Goal: Check status: Check status

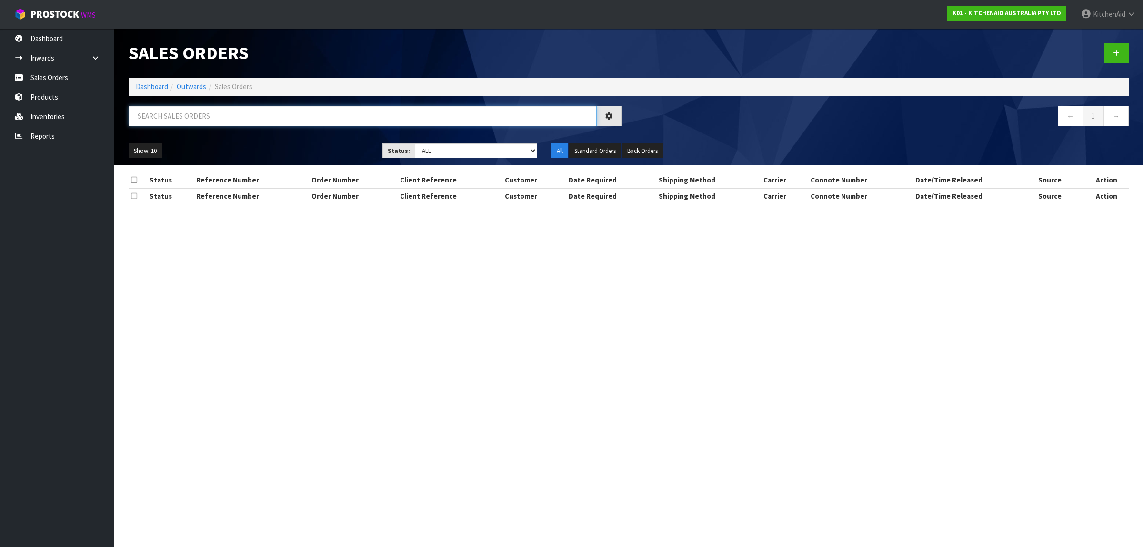
click at [218, 116] on input "text" at bounding box center [363, 116] width 468 height 20
paste input "63759400862059"
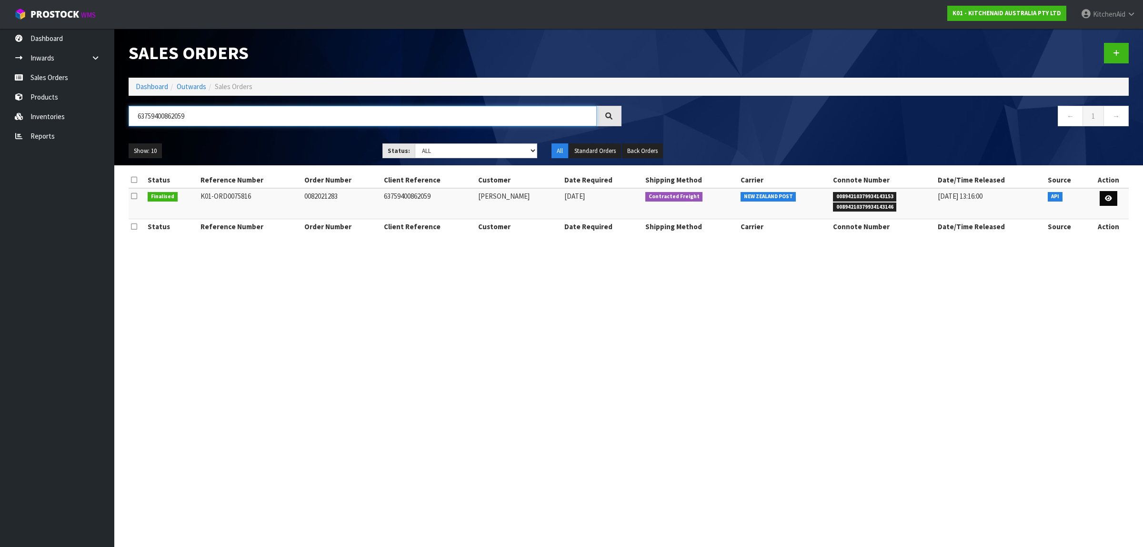
type input "63759400862059"
click at [1107, 199] on icon at bounding box center [1108, 198] width 7 height 6
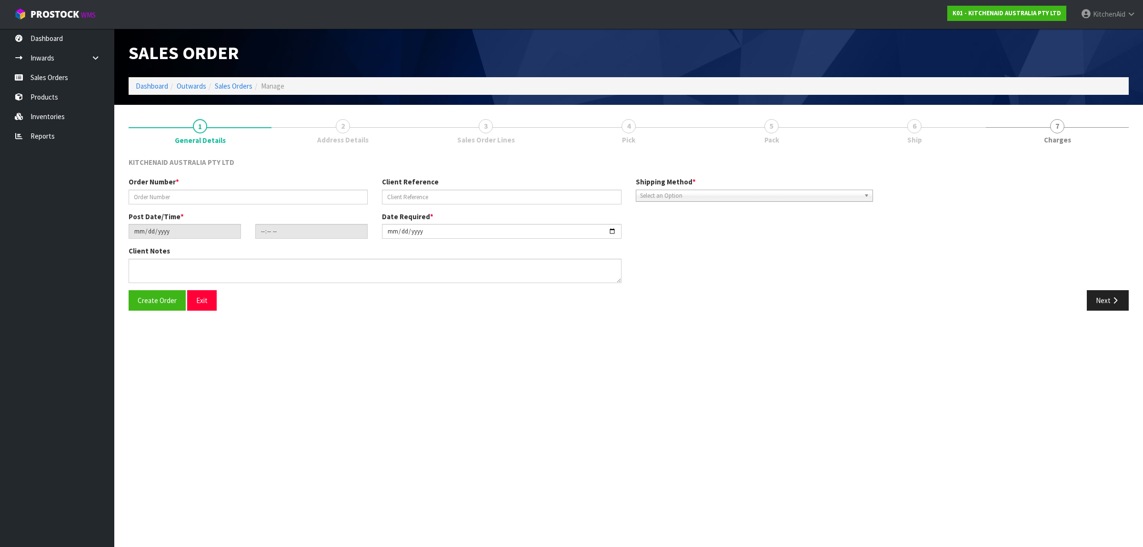
type input "0082021283"
type input "63759400862059"
type input "[DATE]"
type input "09:33:18.000"
type input "[DATE]"
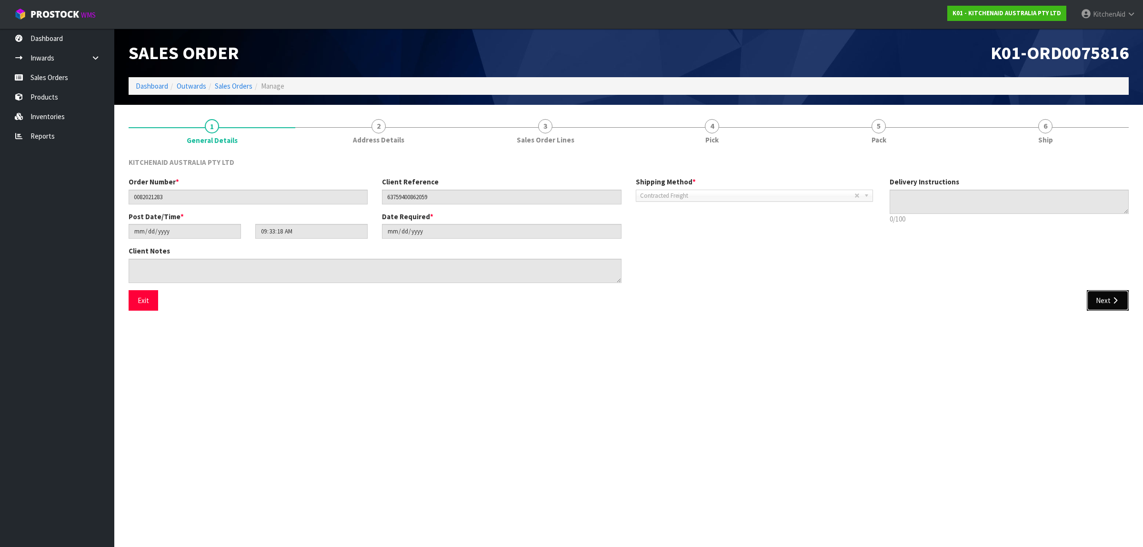
click at [1108, 298] on button "Next" at bounding box center [1108, 300] width 42 height 20
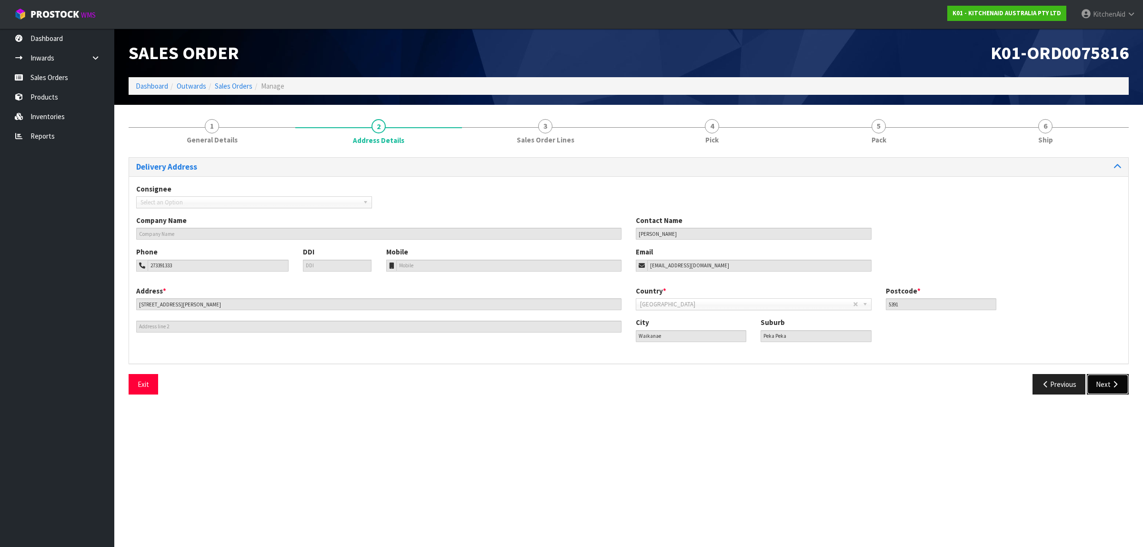
click at [1102, 384] on button "Next" at bounding box center [1108, 384] width 42 height 20
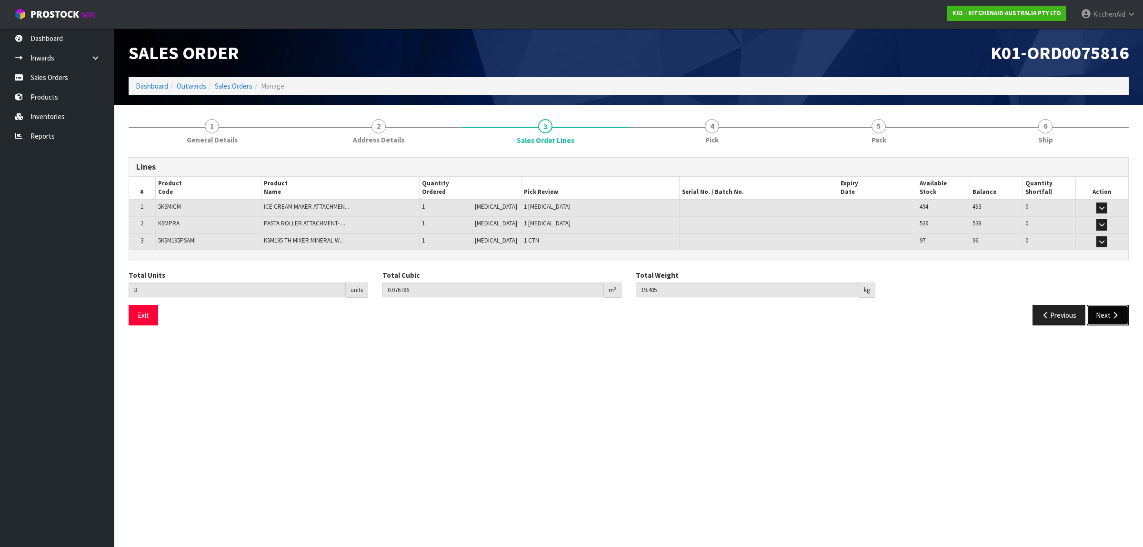
click at [1109, 318] on button "Next" at bounding box center [1108, 315] width 42 height 20
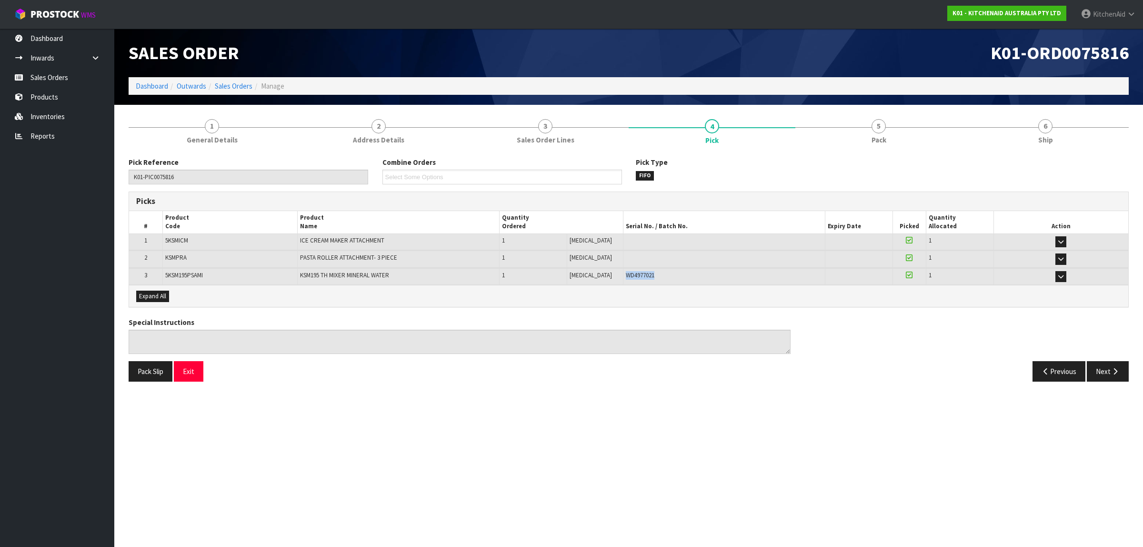
drag, startPoint x: 654, startPoint y: 275, endPoint x: 611, endPoint y: 275, distance: 43.4
click at [611, 275] on tr "3 5KSM195PSAMI KSM195 TH MIXER MINERAL WATER 1 [MEDICAL_DATA] 1 CTN WD4977021 3…" at bounding box center [629, 276] width 1000 height 17
copy tr "1 CTN WD4977021"
click at [197, 377] on button "Exit" at bounding box center [189, 371] width 30 height 20
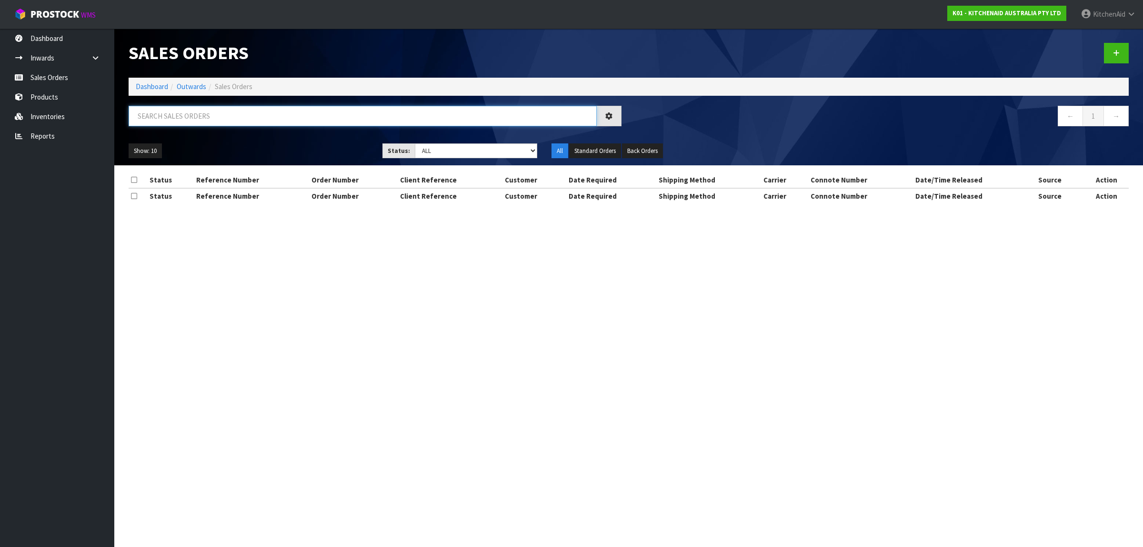
click at [234, 126] on input "text" at bounding box center [363, 116] width 468 height 20
paste input "63876607705451"
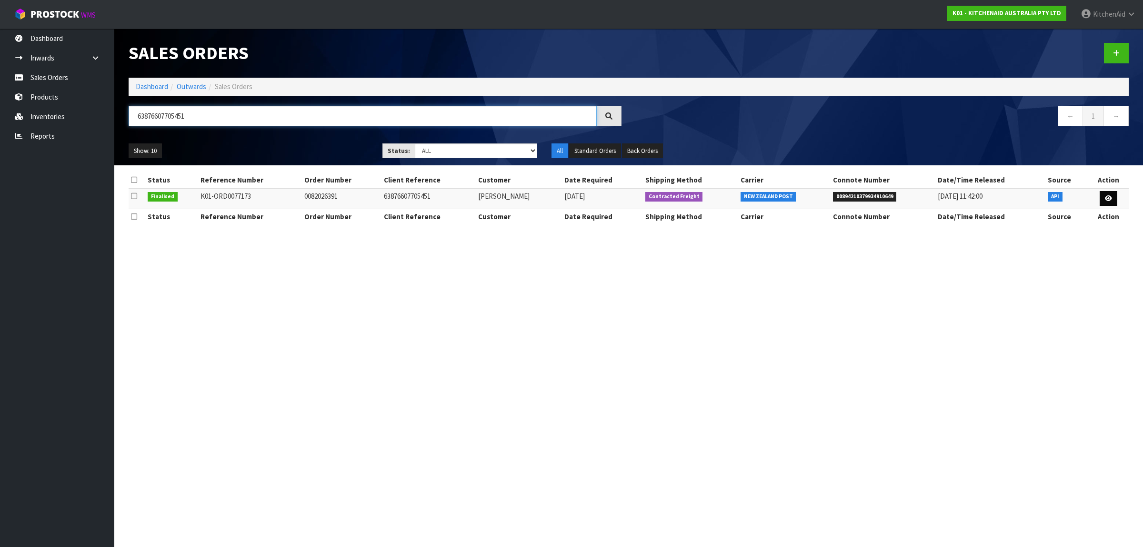
type input "63876607705451"
click at [1108, 204] on link at bounding box center [1109, 198] width 18 height 15
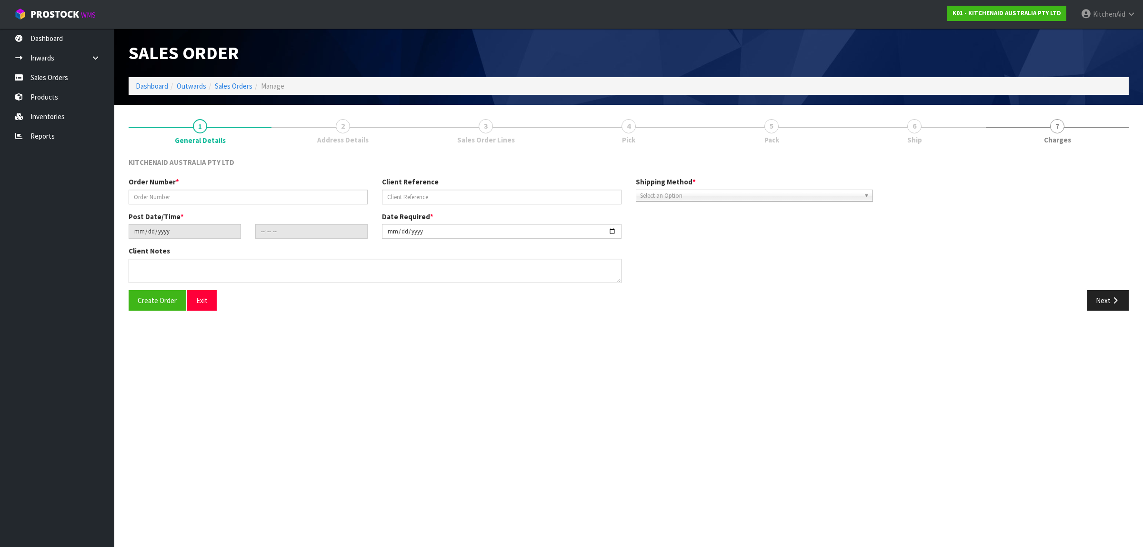
type input "0082026391"
type input "63876607705451"
type input "[DATE]"
type input "19:37:26.000"
type input "[DATE]"
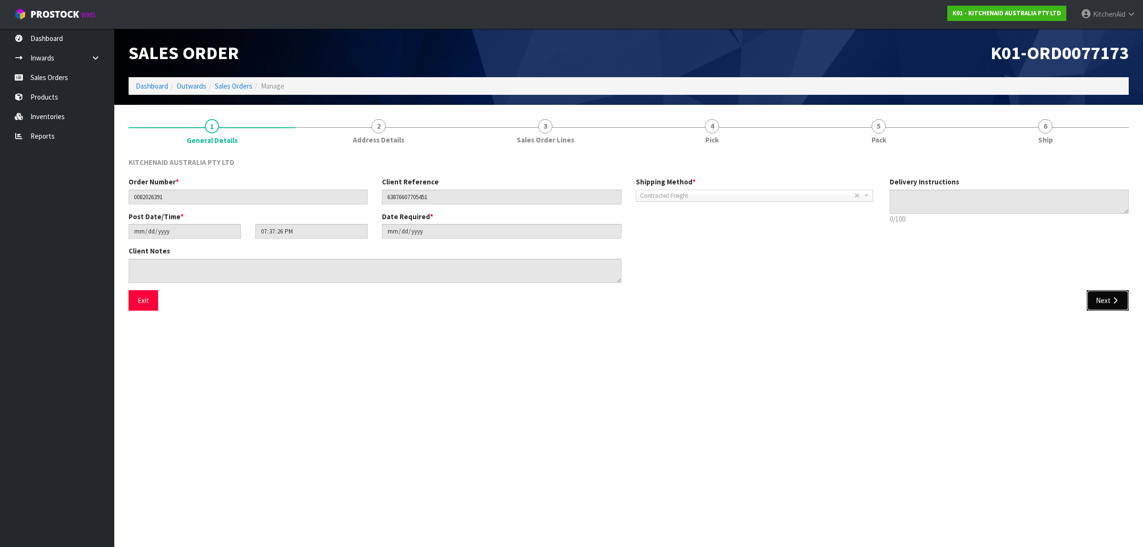
click at [1103, 298] on button "Next" at bounding box center [1108, 300] width 42 height 20
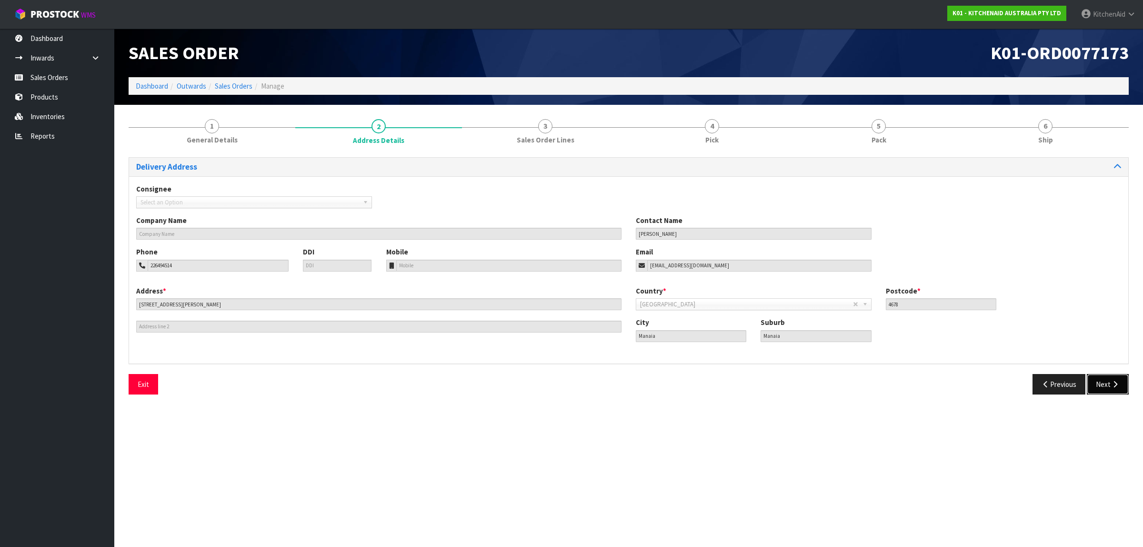
click at [1097, 387] on button "Next" at bounding box center [1108, 384] width 42 height 20
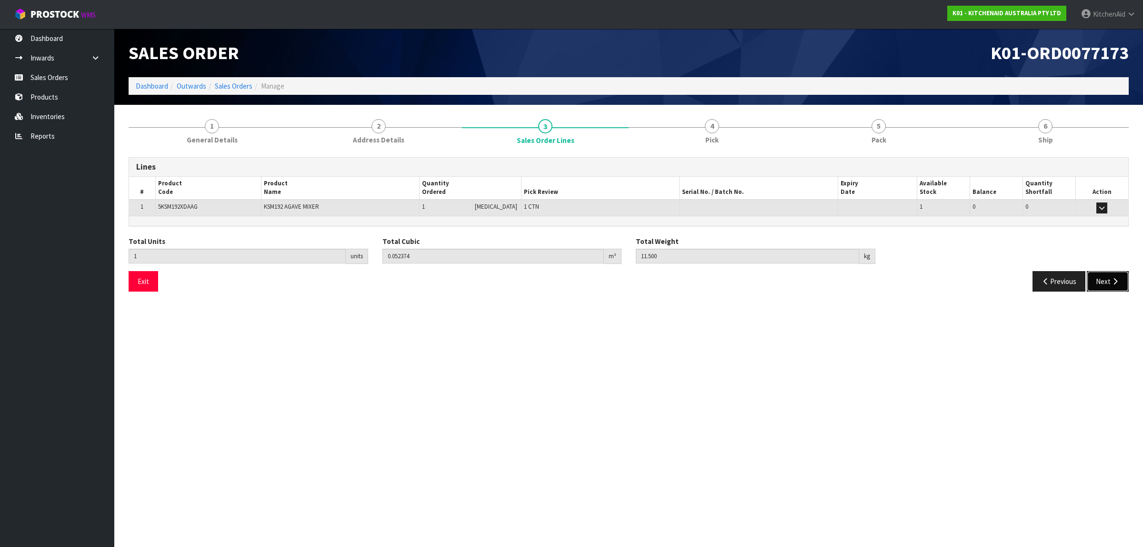
drag, startPoint x: 1103, startPoint y: 285, endPoint x: 1100, endPoint y: 289, distance: 5.4
click at [1102, 286] on button "Next" at bounding box center [1108, 281] width 42 height 20
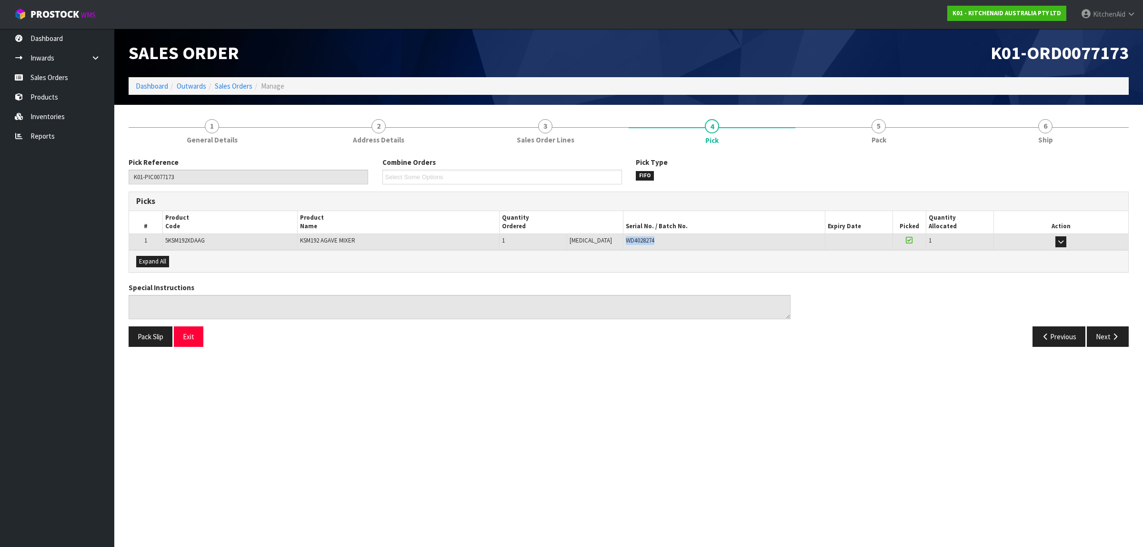
drag, startPoint x: 647, startPoint y: 241, endPoint x: 613, endPoint y: 240, distance: 33.4
click at [623, 240] on td "WD4028274" at bounding box center [724, 241] width 202 height 17
copy span "WD4028274"
drag, startPoint x: 195, startPoint y: 339, endPoint x: 202, endPoint y: 348, distance: 11.9
click at [194, 341] on button "Exit" at bounding box center [189, 336] width 30 height 20
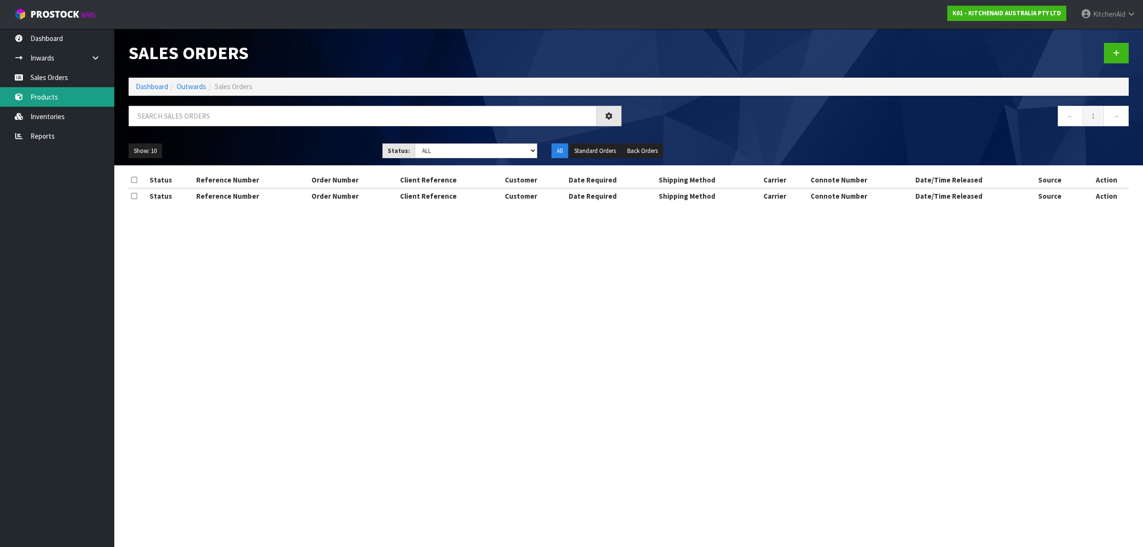
click at [58, 95] on link "Products" at bounding box center [57, 97] width 114 height 20
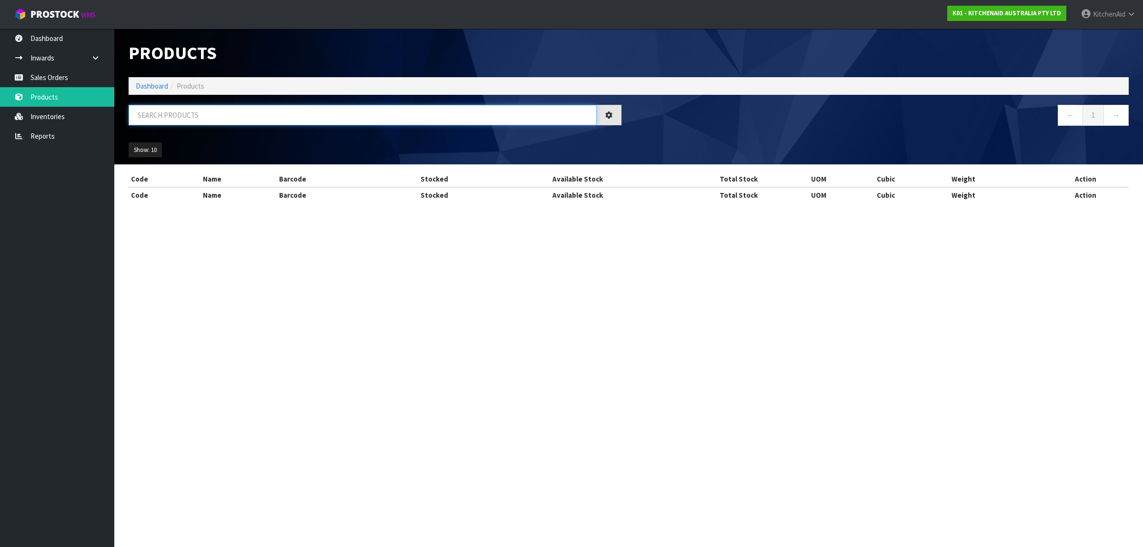
click at [288, 115] on input "text" at bounding box center [363, 115] width 468 height 20
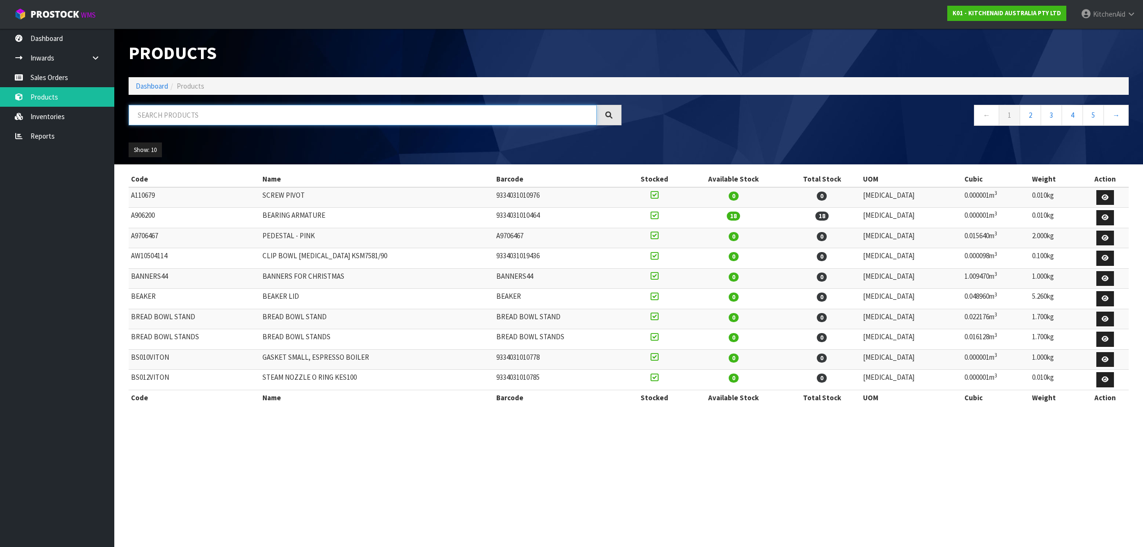
paste input "W11530656"
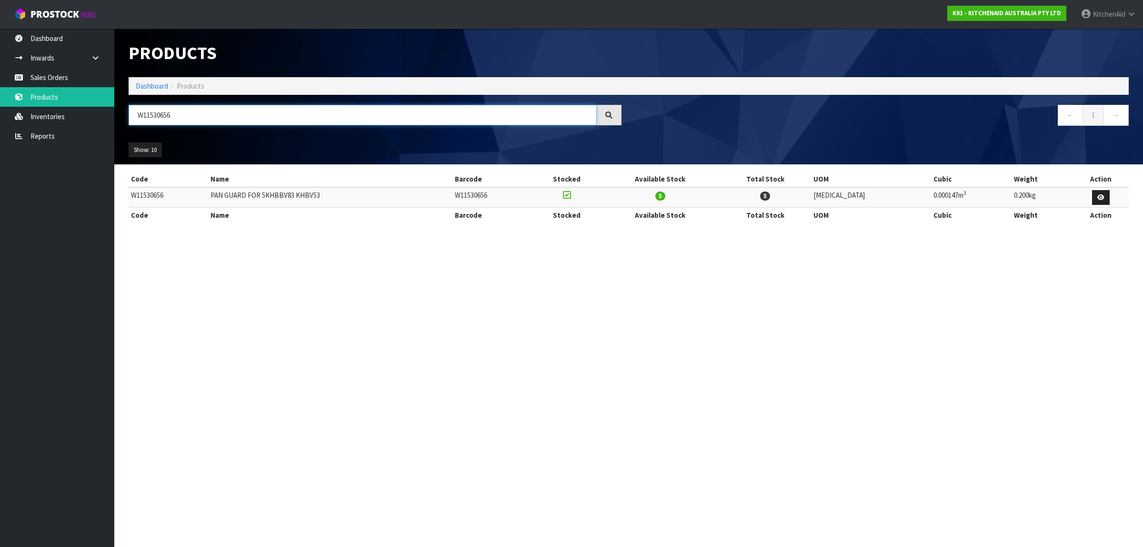
drag, startPoint x: 227, startPoint y: 120, endPoint x: 125, endPoint y: 131, distance: 102.1
click at [125, 130] on div "W11530656" at bounding box center [374, 119] width 507 height 28
paste input "279763"
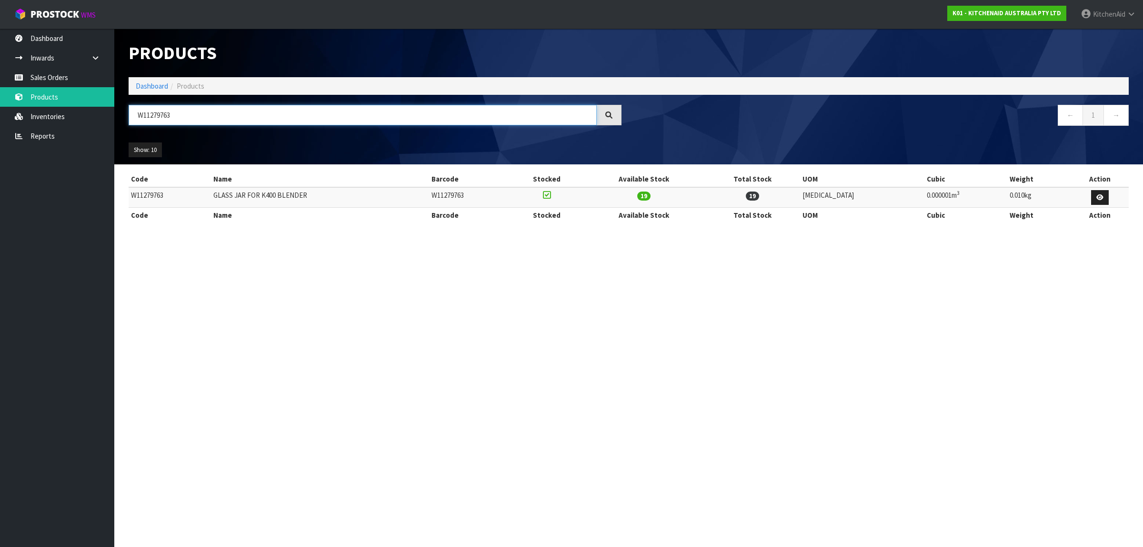
type input "W11279763"
